Goal: Task Accomplishment & Management: Use online tool/utility

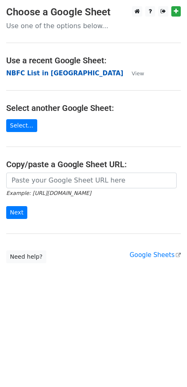
click at [48, 75] on strong "NBFC List in [GEOGRAPHIC_DATA]" at bounding box center [64, 73] width 117 height 7
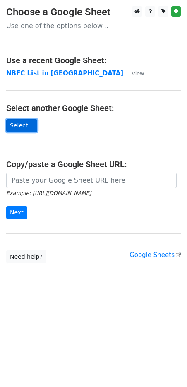
click at [22, 130] on link "Select..." at bounding box center [21, 125] width 31 height 13
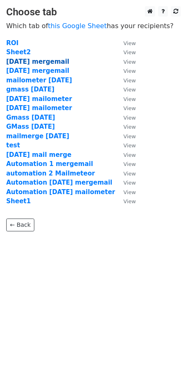
click at [33, 61] on strong "2nd sep mergemail" at bounding box center [37, 61] width 63 height 7
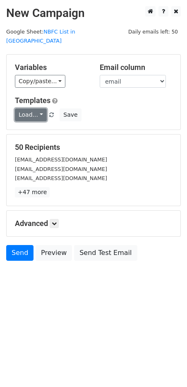
click at [36, 109] on link "Load..." at bounding box center [31, 115] width 32 height 13
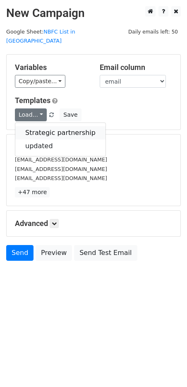
click at [40, 126] on link "Strategic partnership" at bounding box center [60, 132] width 90 height 13
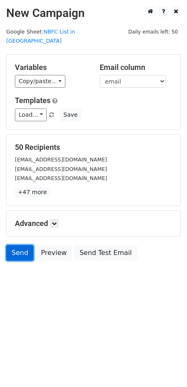
click at [16, 245] on link "Send" at bounding box center [19, 253] width 27 height 16
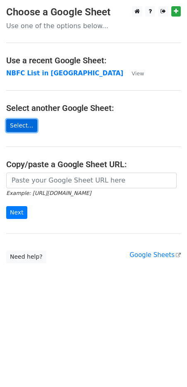
click at [22, 126] on link "Select..." at bounding box center [21, 125] width 31 height 13
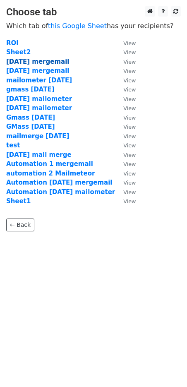
click at [29, 62] on strong "2nd sep mergemail" at bounding box center [37, 61] width 63 height 7
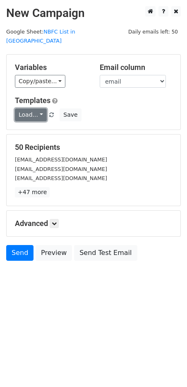
click at [36, 109] on link "Load..." at bounding box center [31, 115] width 32 height 13
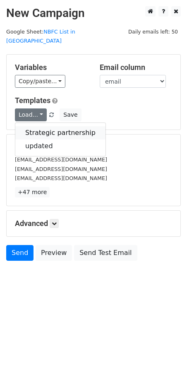
click at [39, 126] on link "Strategic partnership" at bounding box center [60, 132] width 90 height 13
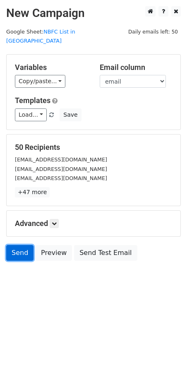
click at [19, 245] on link "Send" at bounding box center [19, 253] width 27 height 16
